Goal: Task Accomplishment & Management: Manage account settings

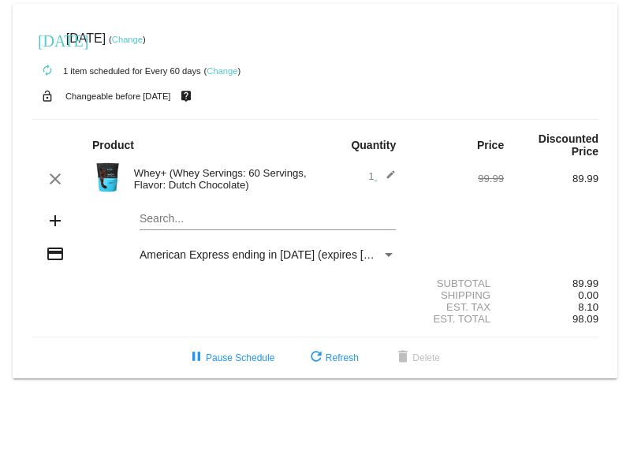
click at [143, 40] on link "Change" at bounding box center [127, 39] width 31 height 9
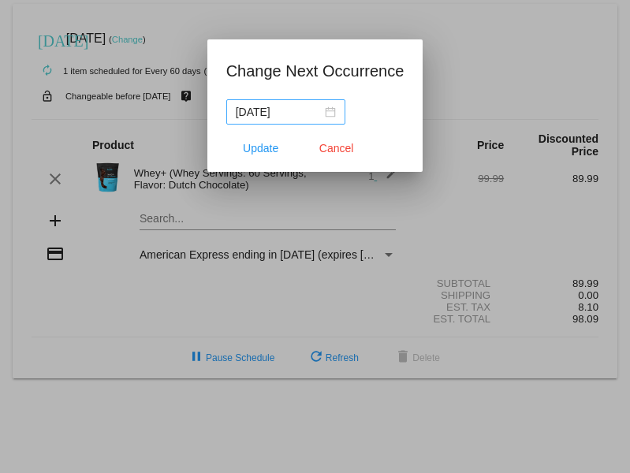
click at [329, 113] on div "[DATE]" at bounding box center [286, 111] width 100 height 17
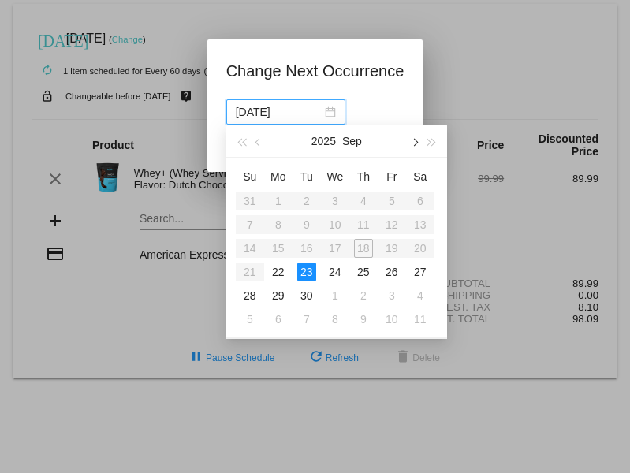
click at [415, 144] on span "button" at bounding box center [414, 143] width 8 height 8
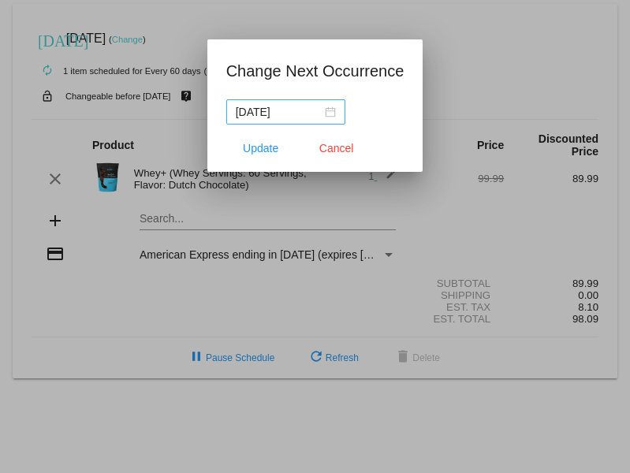
click at [333, 112] on div "[DATE]" at bounding box center [286, 111] width 100 height 17
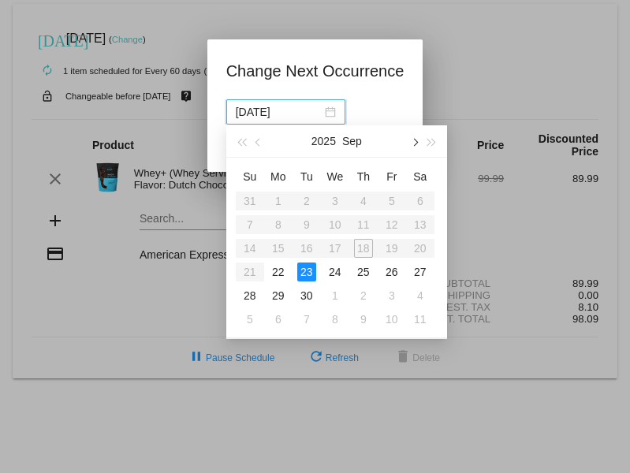
click at [418, 147] on button "button" at bounding box center [413, 141] width 17 height 32
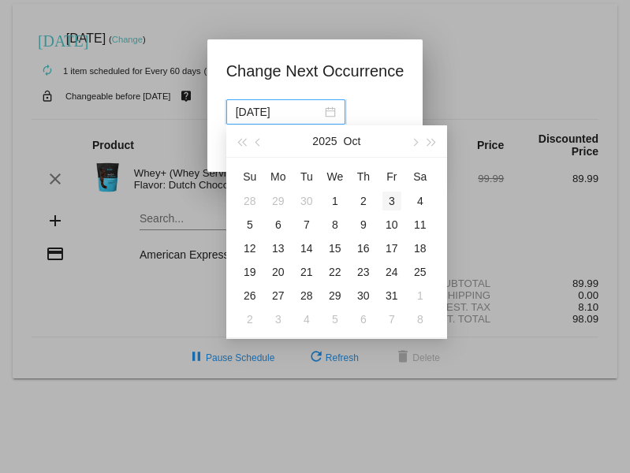
click at [393, 201] on div "3" at bounding box center [391, 201] width 19 height 19
type input "[DATE]"
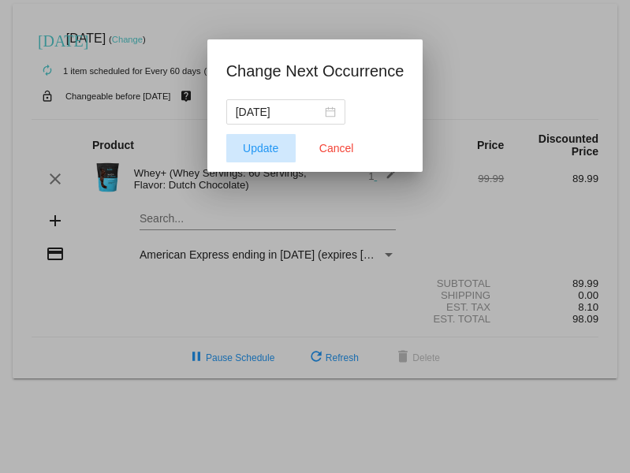
click at [263, 145] on span "Update" at bounding box center [260, 148] width 35 height 13
